Goal: Find contact information: Find contact information

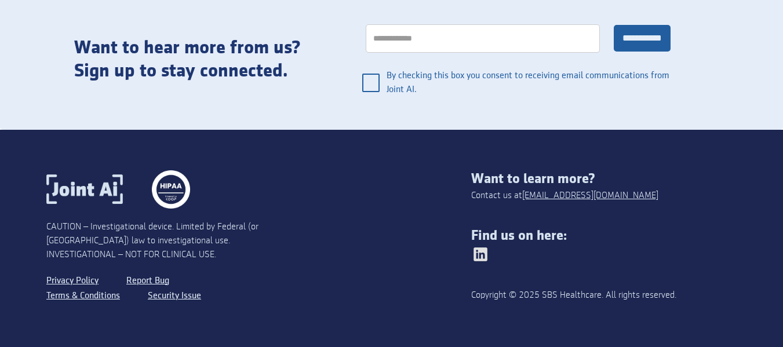
scroll to position [2444, 0]
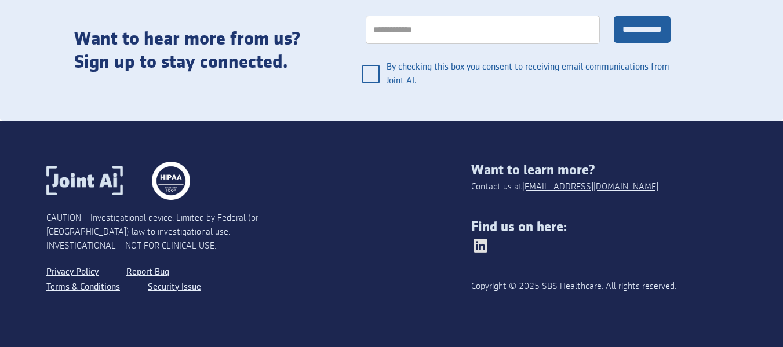
click at [487, 245] on img at bounding box center [480, 246] width 19 height 19
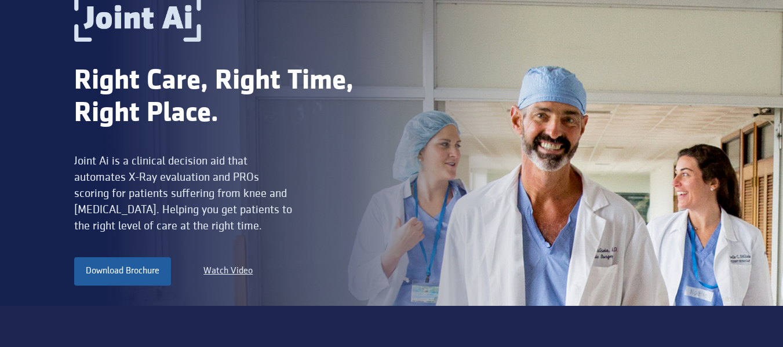
scroll to position [0, 0]
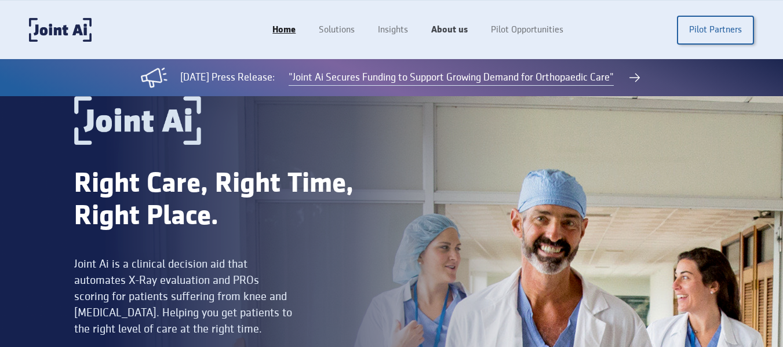
click at [462, 31] on link "About us" at bounding box center [450, 30] width 60 height 22
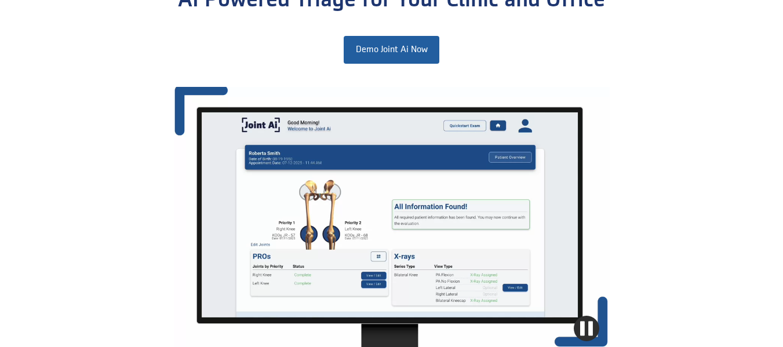
scroll to position [1160, 0]
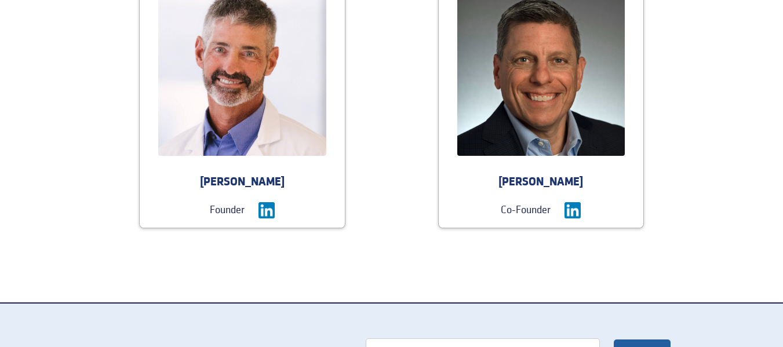
scroll to position [1218, 0]
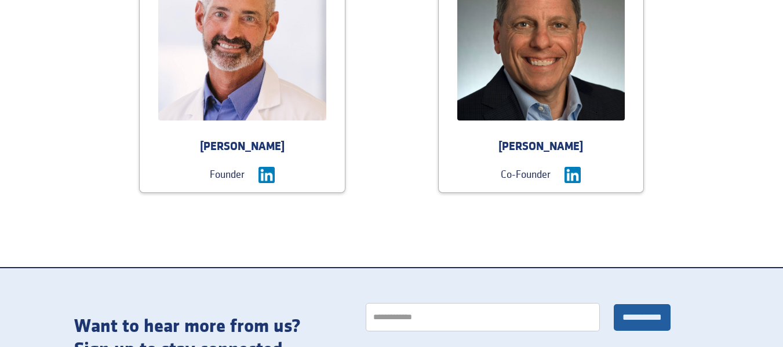
click at [270, 175] on img at bounding box center [267, 175] width 16 height 16
click at [565, 174] on img at bounding box center [573, 175] width 16 height 16
click at [499, 148] on div "Craig Markowitz" at bounding box center [541, 147] width 205 height 16
click at [500, 146] on div "Craig Markowitz" at bounding box center [541, 147] width 205 height 16
click at [533, 96] on img at bounding box center [541, 36] width 168 height 168
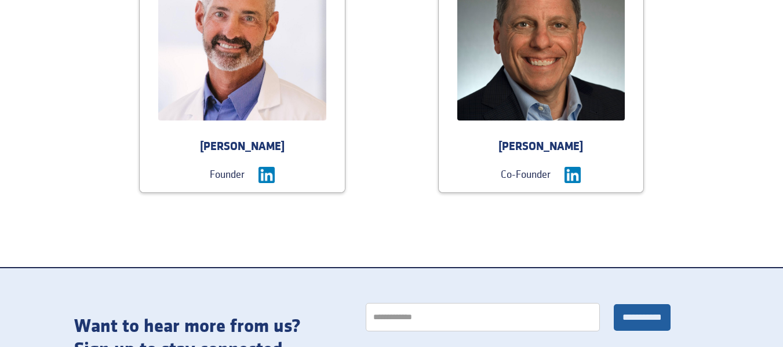
click at [273, 97] on img at bounding box center [242, 36] width 168 height 168
click at [261, 150] on div "Dr. Anthony DiGioia" at bounding box center [242, 147] width 205 height 16
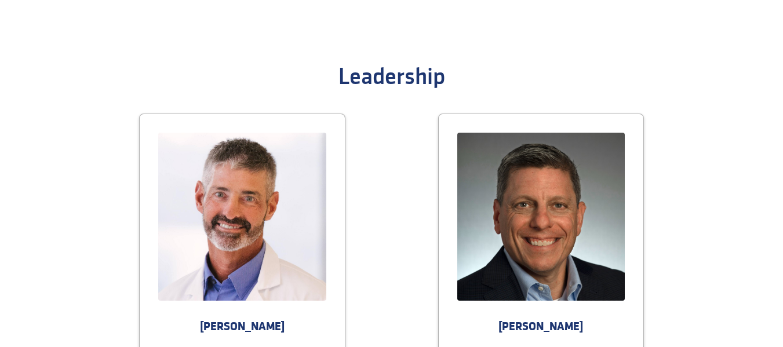
scroll to position [1160, 0]
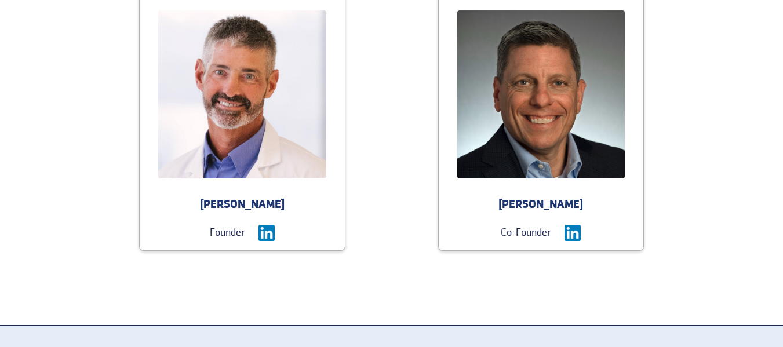
copy div "Anthony DiGioia"
drag, startPoint x: 292, startPoint y: 199, endPoint x: 212, endPoint y: 202, distance: 79.5
click at [212, 202] on div "Dr. Anthony DiGioia" at bounding box center [242, 205] width 205 height 16
